Goal: Transaction & Acquisition: Purchase product/service

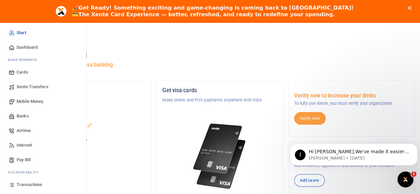
click at [26, 100] on span "Mobile Money" at bounding box center [30, 101] width 27 height 7
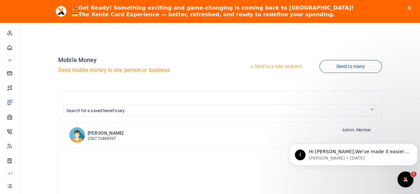
click at [250, 66] on icon at bounding box center [251, 66] width 5 height 5
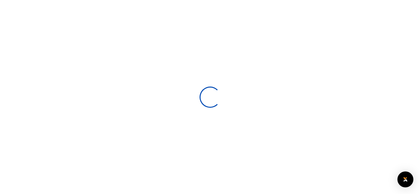
select select
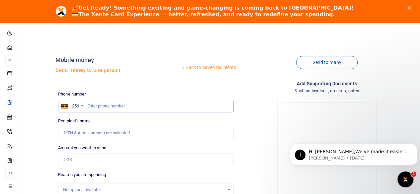
click at [125, 107] on input "text" at bounding box center [146, 106] width 176 height 13
paste input "0761659339"
type input "0761659339"
type input "Irene Ayebale"
type input "0761659339"
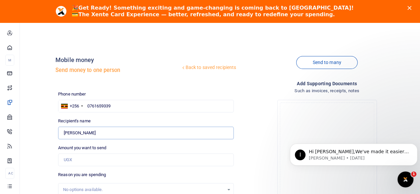
click at [134, 136] on input "Found" at bounding box center [146, 133] width 176 height 13
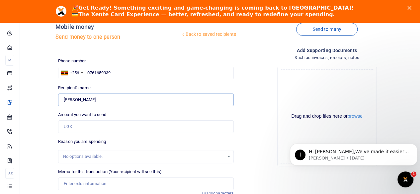
scroll to position [66, 0]
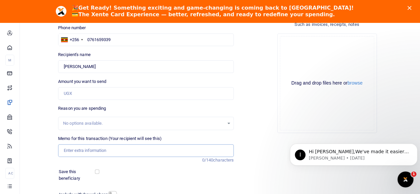
click at [119, 153] on input "Memo for this transaction (Your recipient will see this)" at bounding box center [146, 150] width 176 height 13
paste input "installation of blinds"
type input "installation of blinds"
click at [147, 92] on input "Amount you want to send" at bounding box center [146, 93] width 176 height 13
click at [95, 97] on input "Amount you want to send" at bounding box center [146, 93] width 176 height 13
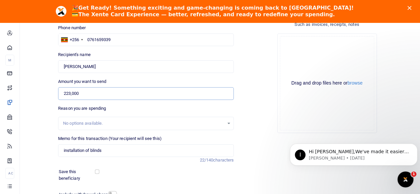
type input "223,000"
click at [158, 183] on div "Phone number +256 Uganda +256 0761659339 Phone is required. Recipient's name Fo…" at bounding box center [145, 126] width 181 height 203
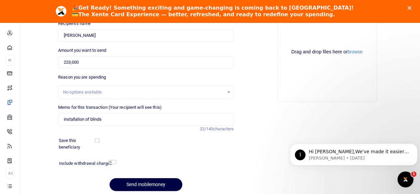
scroll to position [121, 0]
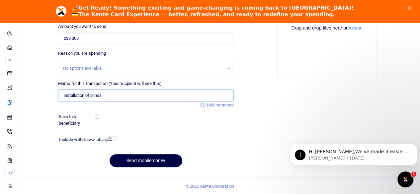
click at [112, 96] on input "installation of blinds" at bounding box center [146, 95] width 176 height 13
click at [113, 138] on input "checkbox" at bounding box center [112, 138] width 9 height 4
checkbox input "true"
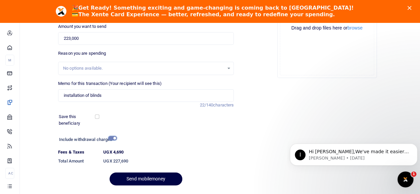
scroll to position [140, 0]
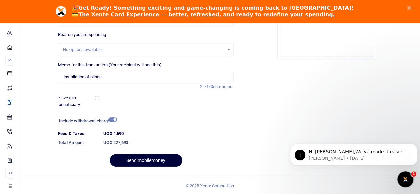
click at [154, 160] on button "Send mobilemoney" at bounding box center [146, 160] width 73 height 13
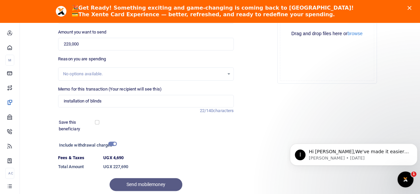
scroll to position [82, 0]
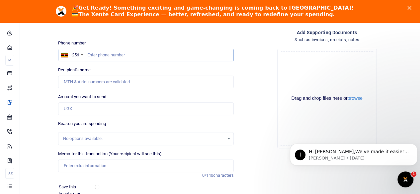
click at [121, 54] on input "text" at bounding box center [146, 55] width 176 height 13
paste input "0782022003"
type input "0782022003"
type input "Timothy Lubale"
type input "0782022003"
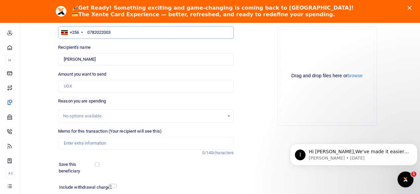
scroll to position [84, 0]
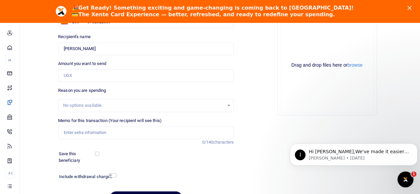
click at [106, 103] on div "No options available." at bounding box center [143, 105] width 161 height 7
click at [118, 132] on input "Memo for this transaction (Your recipient will see this)" at bounding box center [146, 132] width 176 height 13
paste input "TRANSPORTATION OF TVs"
type input "TRANSPORTATION OF TVs"
click at [142, 158] on div "Save this beneficiary" at bounding box center [142, 157] width 172 height 13
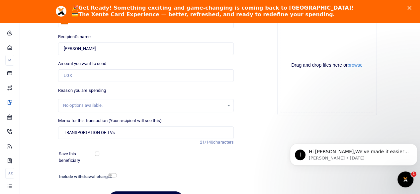
click at [111, 105] on div "No options available." at bounding box center [143, 105] width 161 height 7
click at [250, 114] on div "Drop your files here Drag and drop files here or browse Powered by Uppy" at bounding box center [327, 65] width 176 height 110
click at [81, 75] on input "Amount you want to send" at bounding box center [146, 75] width 176 height 13
type input "60,000"
click at [34, 133] on div "Back to saved recipients Mobile money Send money to one person Send to many Pho…" at bounding box center [220, 86] width 395 height 246
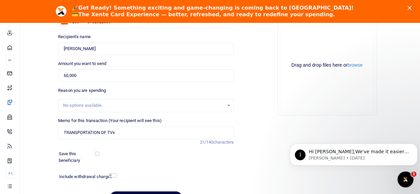
click at [146, 154] on div "Save this beneficiary" at bounding box center [142, 157] width 172 height 13
click at [262, 120] on div "Add supporting Documents Such as invoices, receipts, notes Drop your files here…" at bounding box center [326, 103] width 181 height 214
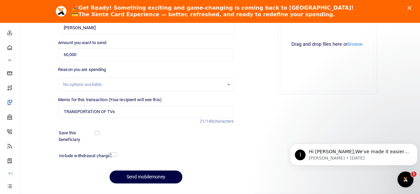
scroll to position [121, 0]
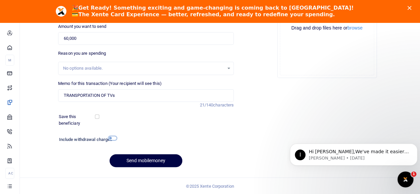
click at [113, 137] on input "checkbox" at bounding box center [112, 138] width 9 height 4
checkbox input "true"
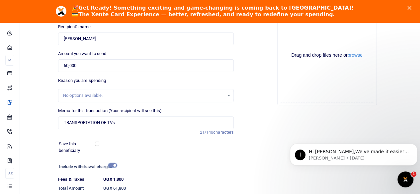
scroll to position [140, 0]
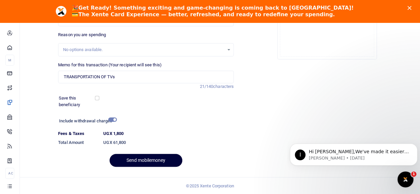
click at [145, 158] on button "Send mobilemoney" at bounding box center [146, 160] width 73 height 13
